Goal: Register for event/course

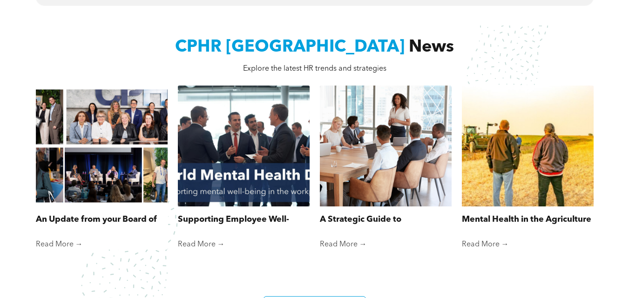
scroll to position [1058, 0]
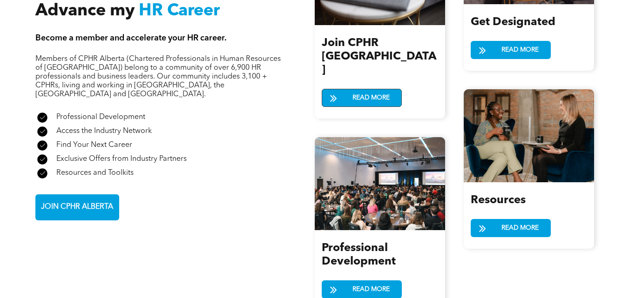
click at [349, 89] on span "READ MORE" at bounding box center [371, 97] width 44 height 17
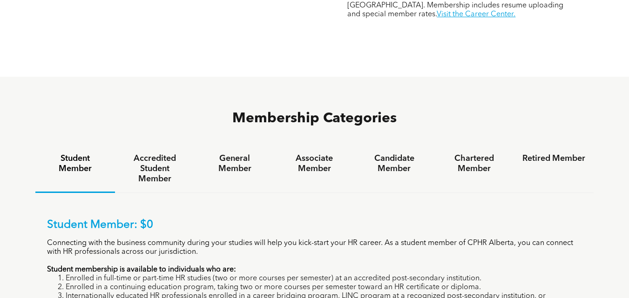
scroll to position [782, 0]
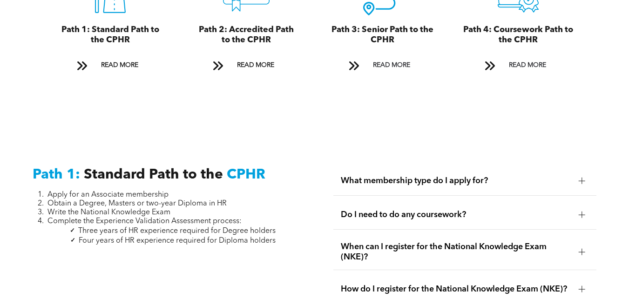
scroll to position [1145, 0]
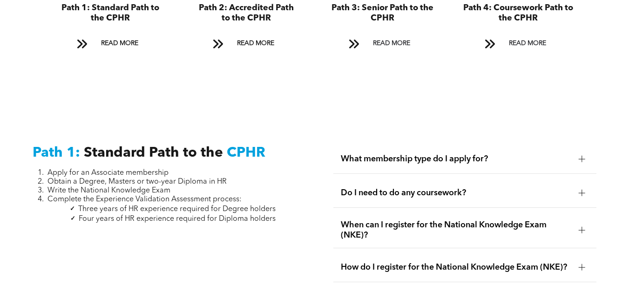
click at [530, 154] on span "What membership type do I apply for?" at bounding box center [456, 159] width 230 height 10
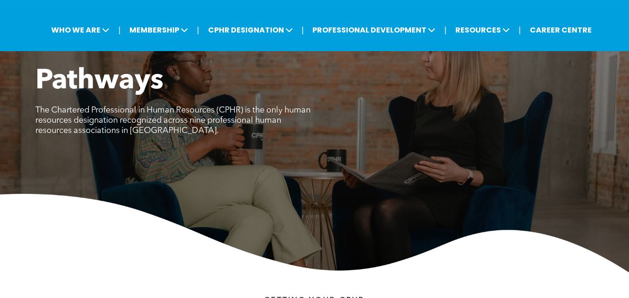
scroll to position [27, 0]
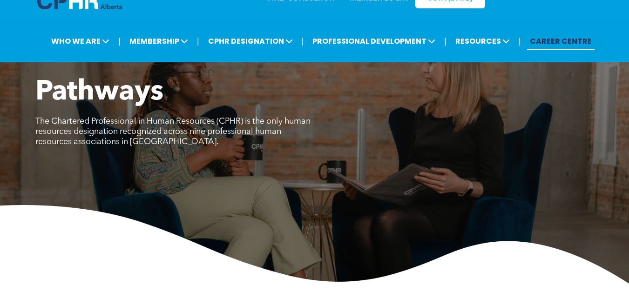
click at [567, 33] on link "CAREER CENTRE" at bounding box center [560, 41] width 67 height 17
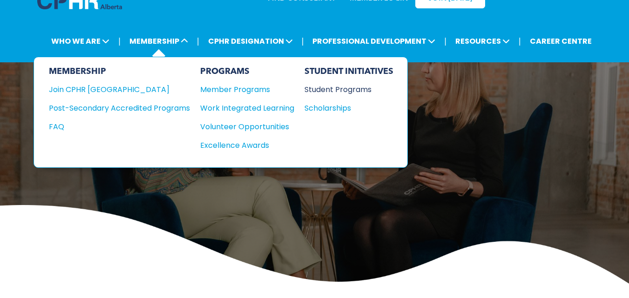
click at [333, 84] on div "Student Programs" at bounding box center [344, 90] width 80 height 12
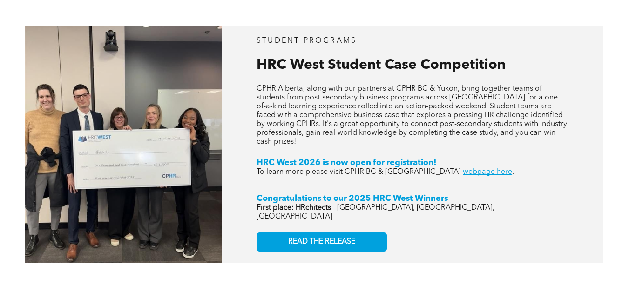
scroll to position [1196, 0]
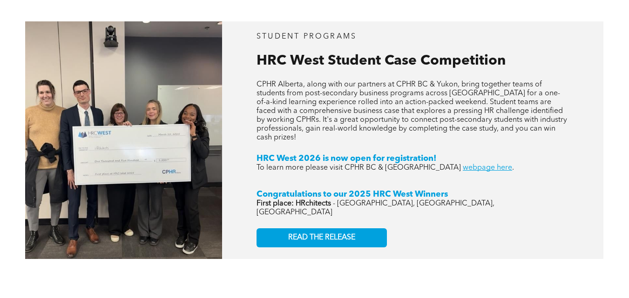
click at [519, 131] on div "STUDENT PROGRAMS HRC West Student Case Competition CPHR Alberta, along with our…" at bounding box center [412, 140] width 381 height 238
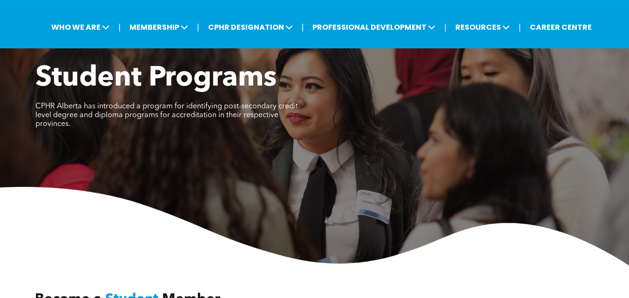
scroll to position [0, 0]
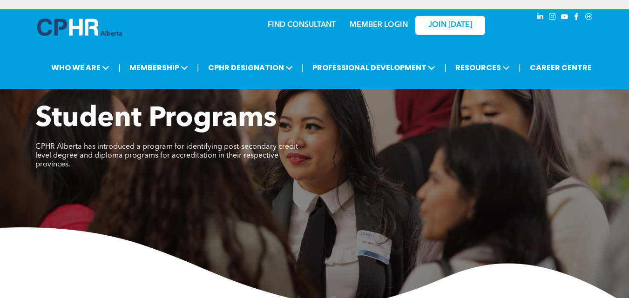
click at [395, 14] on div "MEMBER LOGIN" at bounding box center [378, 22] width 61 height 17
click at [389, 21] on link "MEMBER LOGIN" at bounding box center [379, 24] width 58 height 7
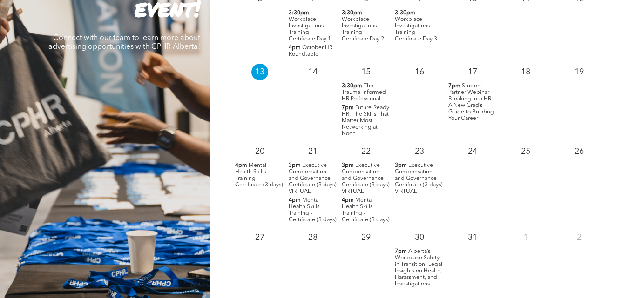
scroll to position [966, 0]
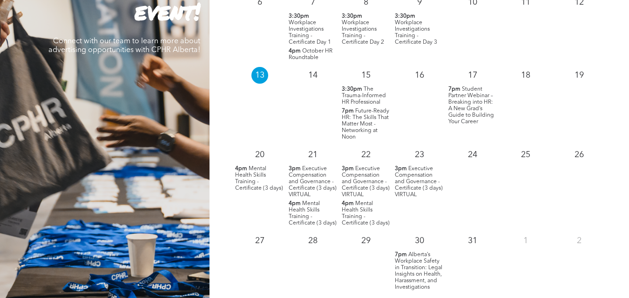
click at [468, 92] on span "Student Partner Webinar – Breaking into HR: A New Grad’s Guide to Building Your…" at bounding box center [471, 106] width 46 height 38
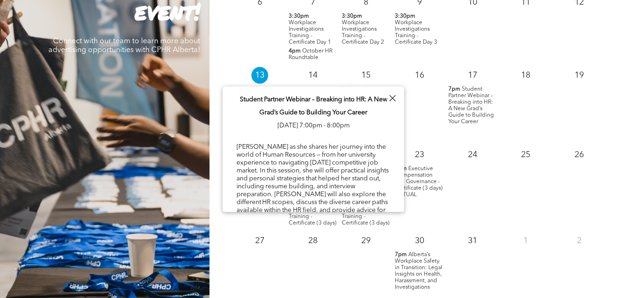
click at [474, 67] on p "17" at bounding box center [472, 75] width 17 height 17
click at [466, 97] on span "Student Partner Webinar – Breaking into HR: A New Grad’s Guide to Building Your…" at bounding box center [471, 106] width 46 height 38
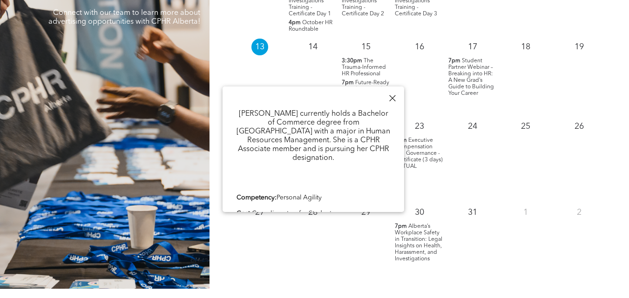
scroll to position [1041, 0]
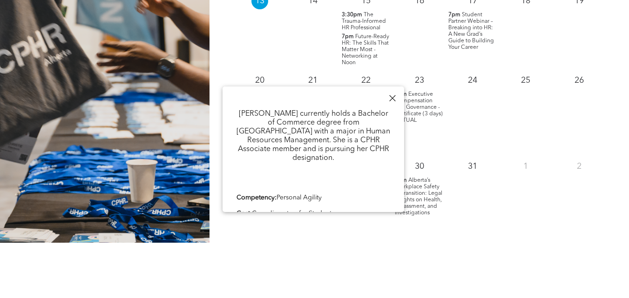
click at [265, 226] on link "Register Here" at bounding box center [256, 229] width 40 height 7
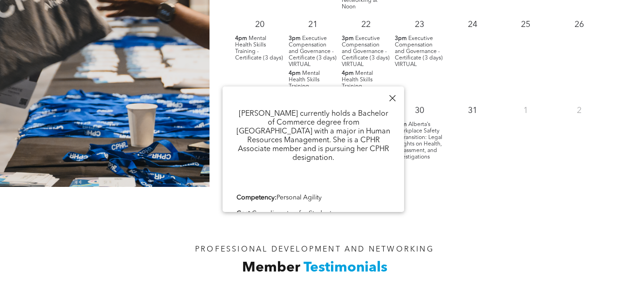
scroll to position [836, 0]
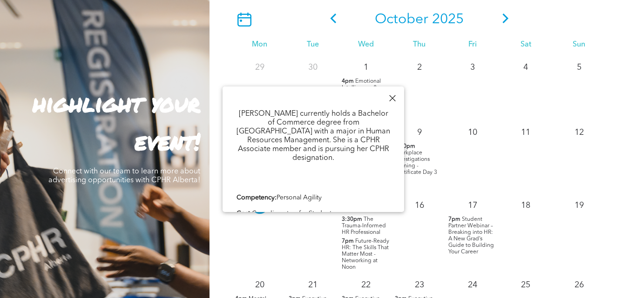
click at [392, 95] on div at bounding box center [392, 98] width 13 height 13
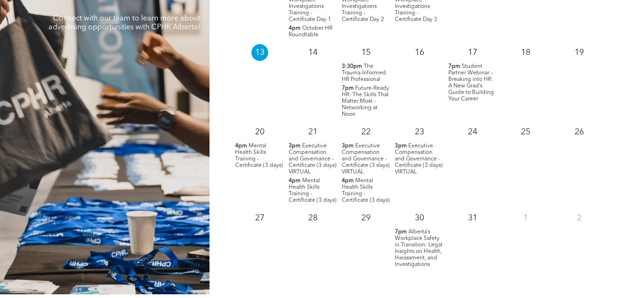
scroll to position [995, 0]
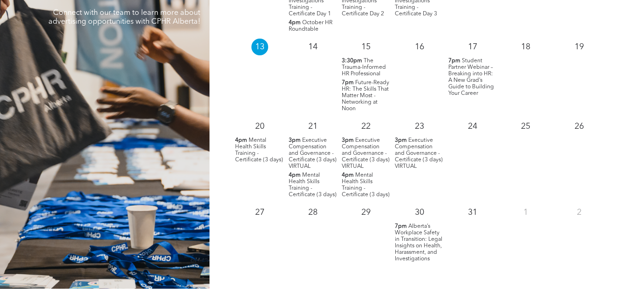
click at [415, 228] on span "Alberta’s Workplace Safety in Transition: Legal Insights on Health, Harassment,…" at bounding box center [418, 243] width 47 height 38
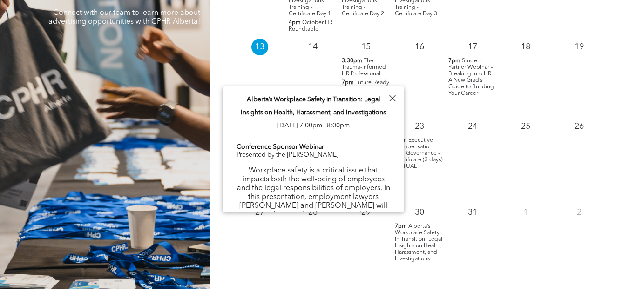
click at [388, 97] on div at bounding box center [392, 98] width 13 height 13
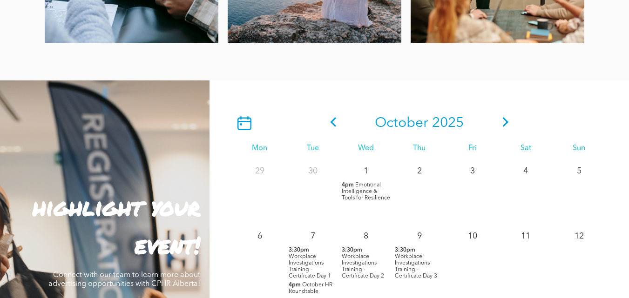
scroll to position [720, 0]
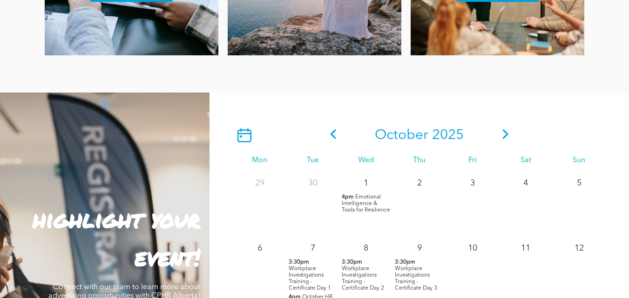
click at [505, 129] on icon at bounding box center [505, 134] width 6 height 10
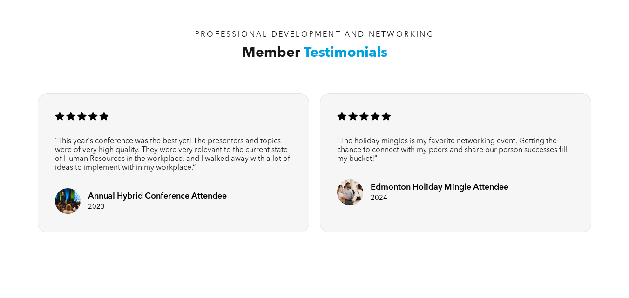
scroll to position [1315, 0]
